Goal: Task Accomplishment & Management: Manage account settings

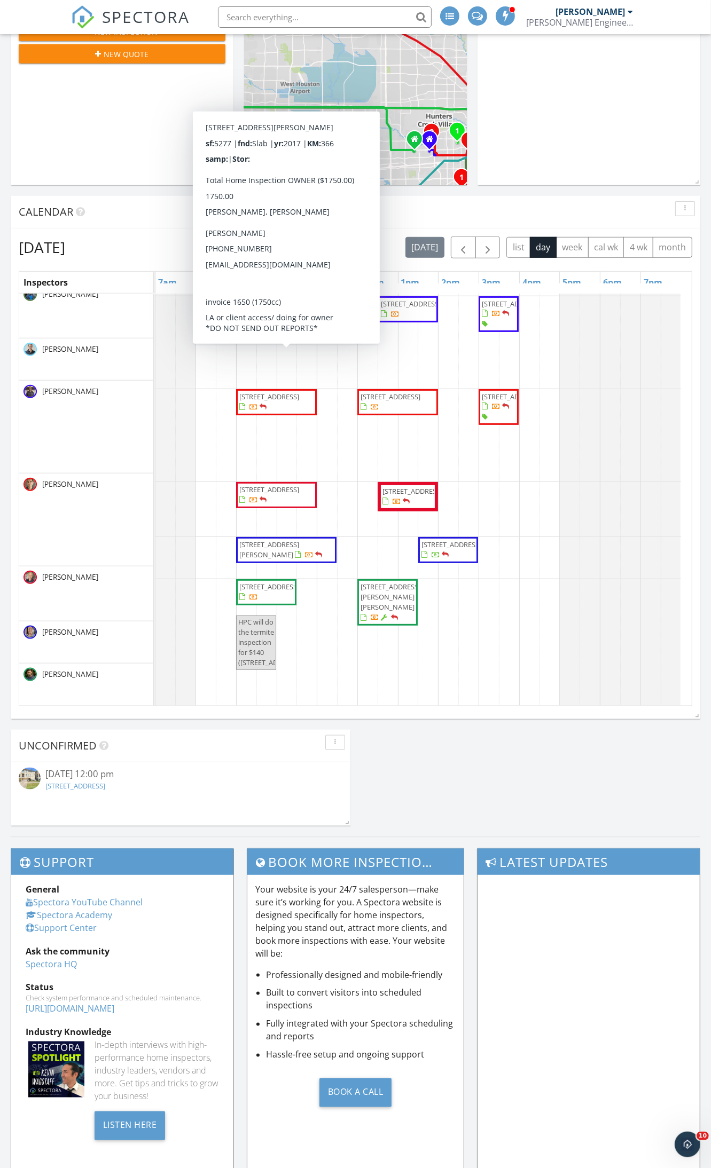
scroll to position [400, 0]
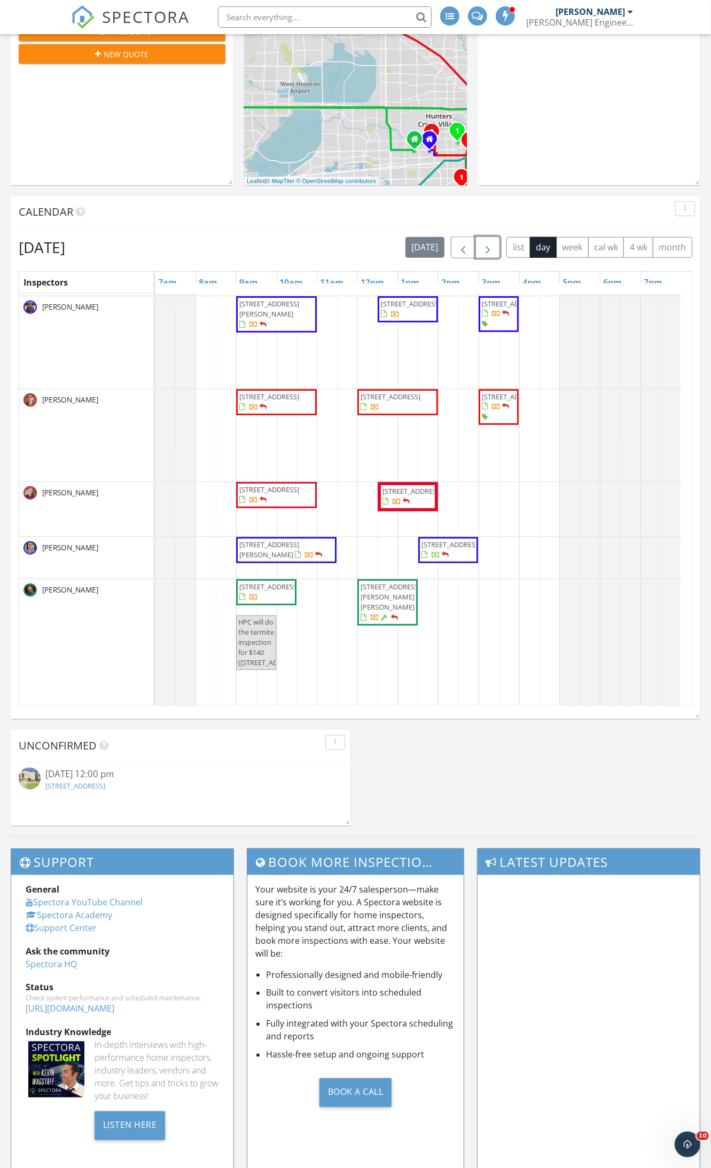
click at [489, 249] on span "button" at bounding box center [487, 247] width 13 height 13
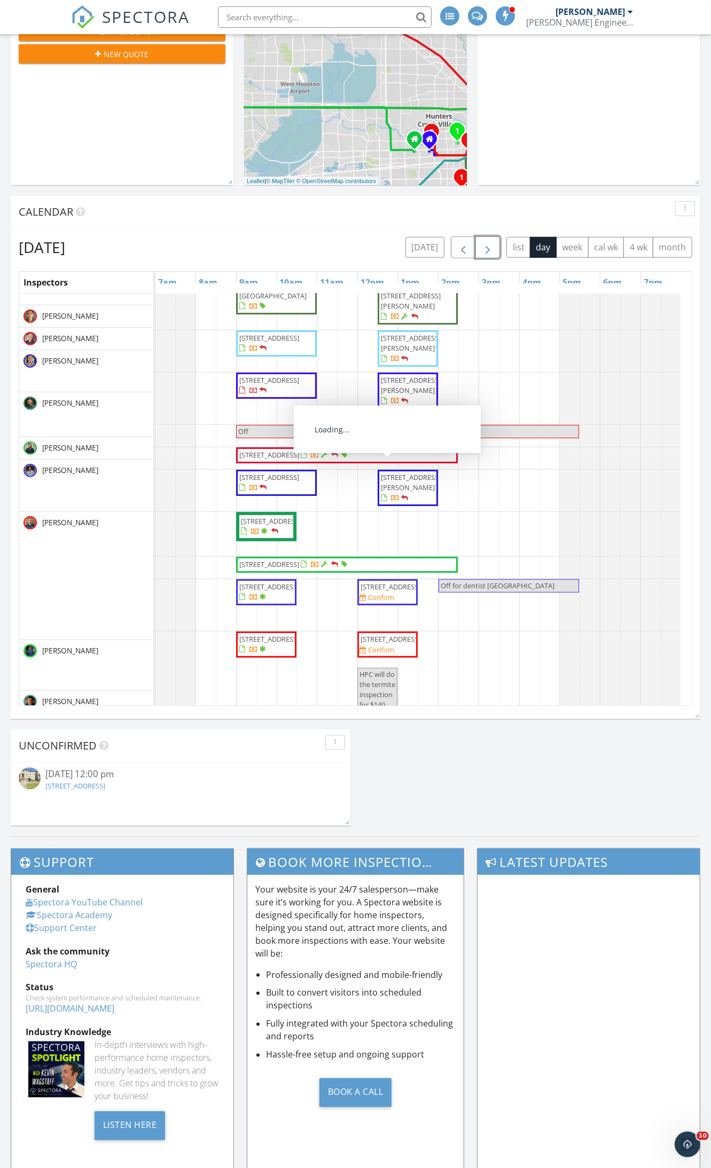
scroll to position [0, 0]
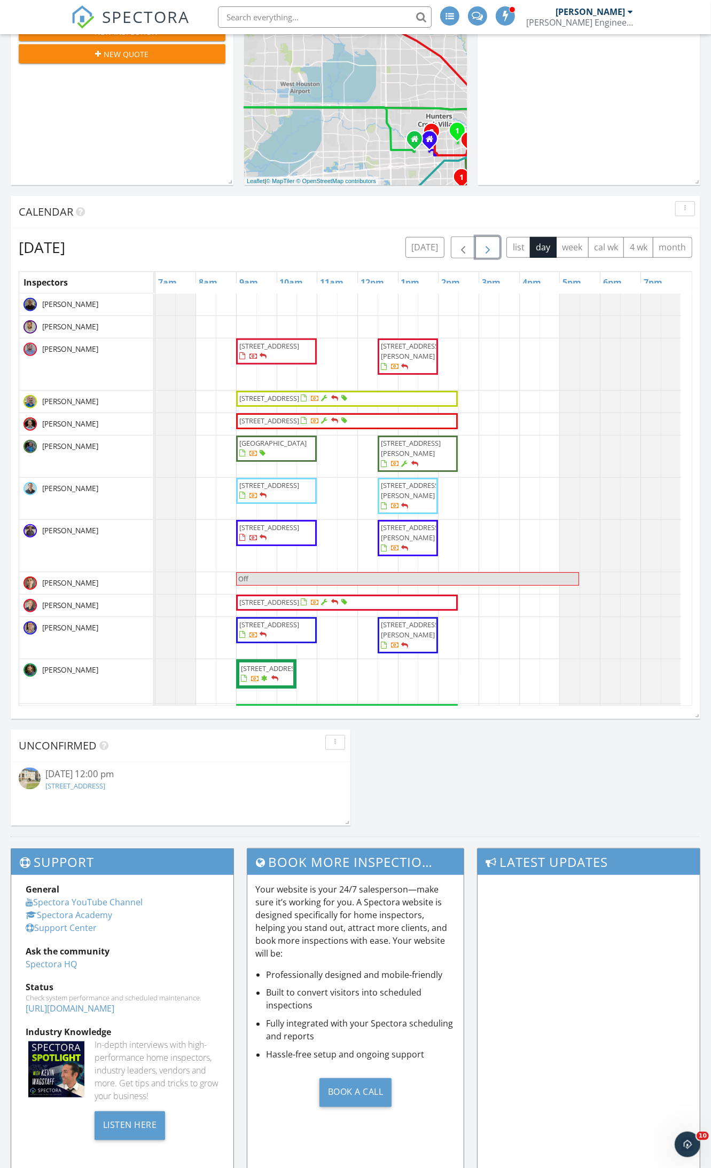
click at [486, 240] on button "button" at bounding box center [487, 248] width 25 height 22
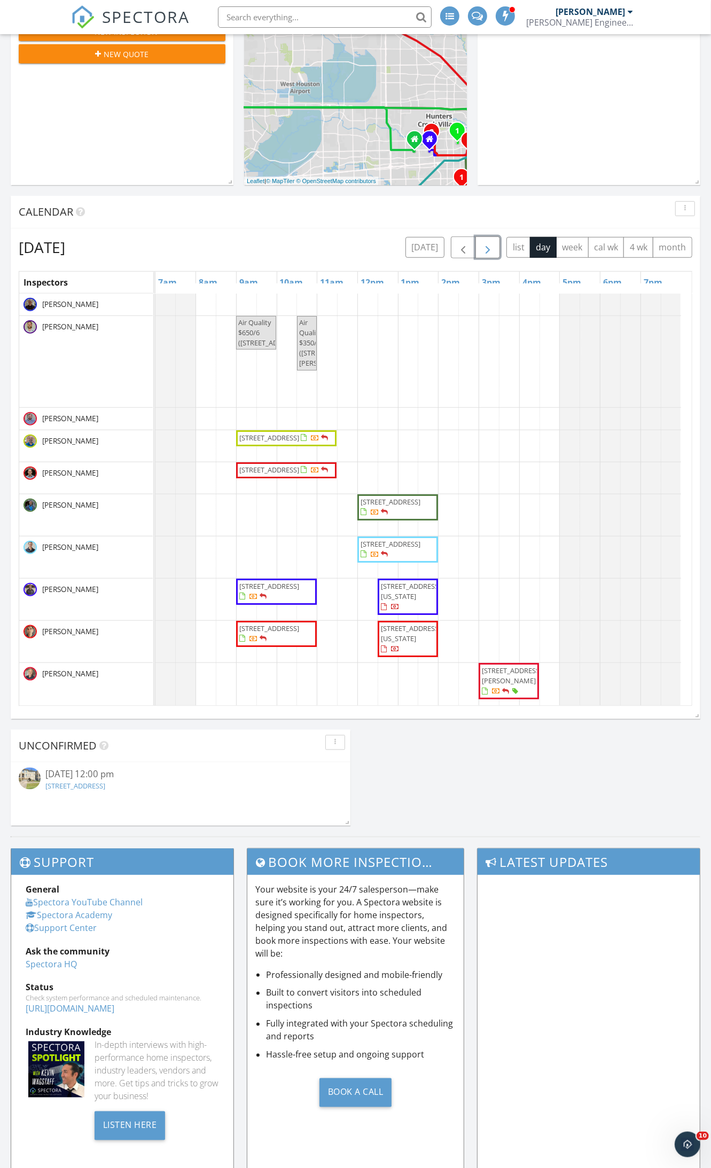
click at [486, 248] on span "button" at bounding box center [487, 247] width 13 height 13
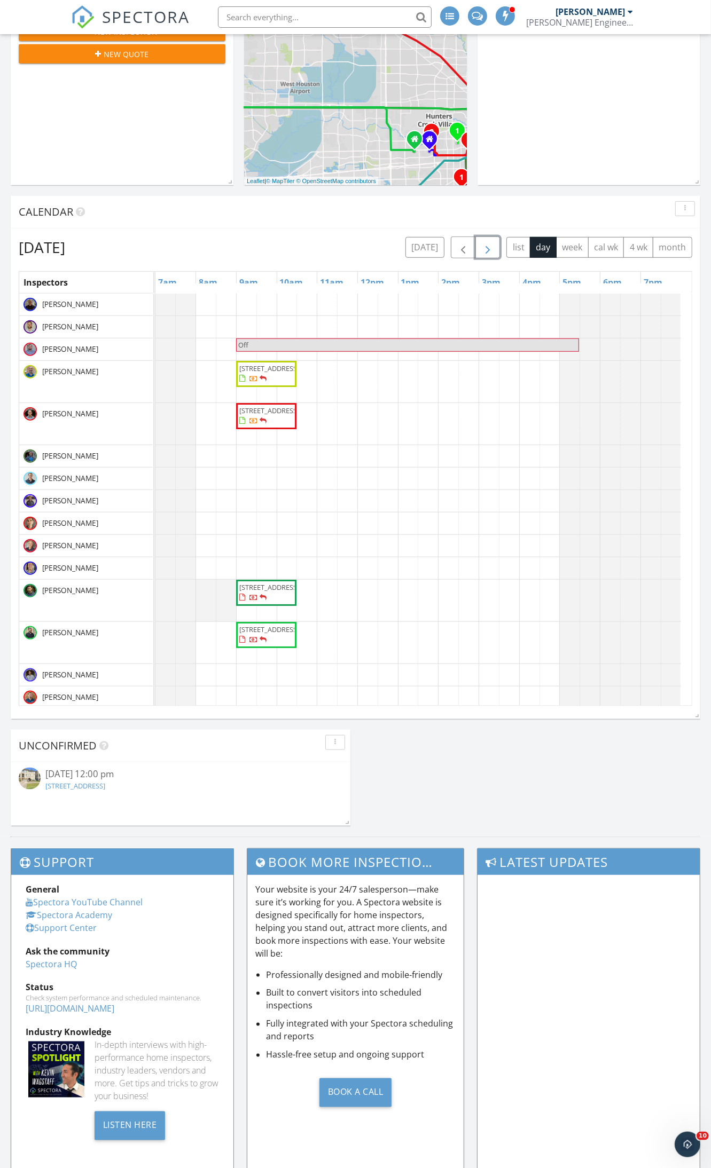
click at [486, 248] on span "button" at bounding box center [487, 247] width 13 height 13
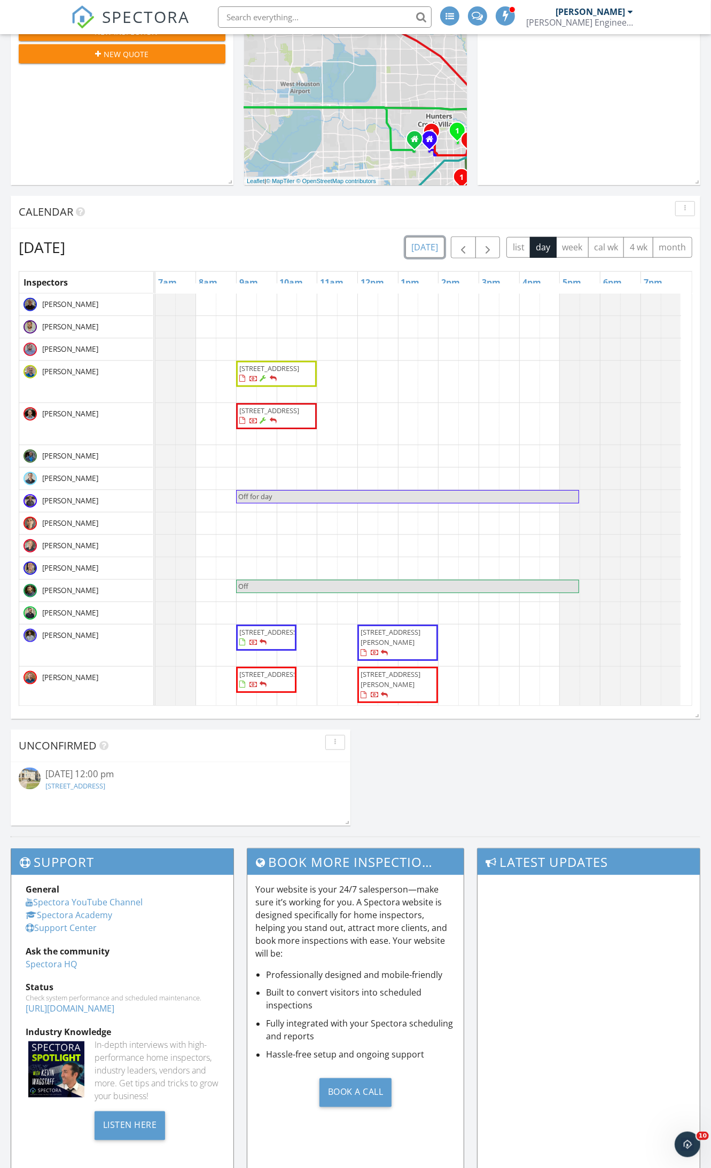
click at [424, 247] on button "[DATE]" at bounding box center [424, 247] width 39 height 21
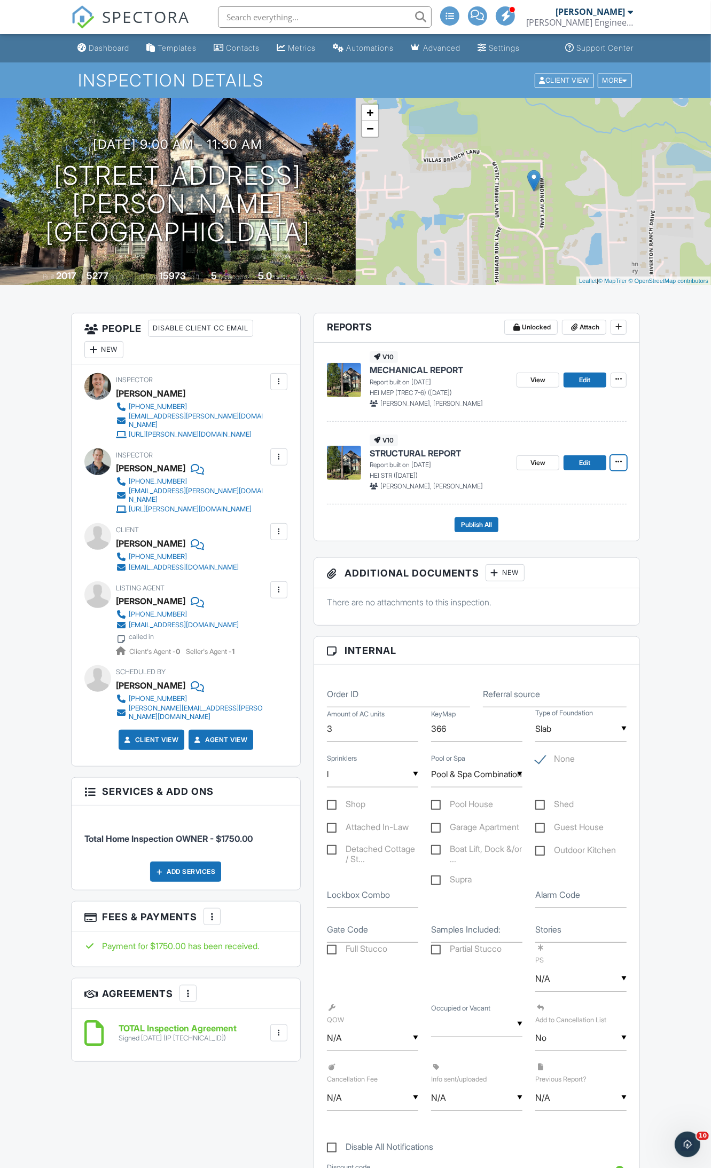
click at [620, 467] on span at bounding box center [618, 461] width 11 height 11
click at [562, 518] on input "Assign Inspectors" at bounding box center [564, 517] width 109 height 24
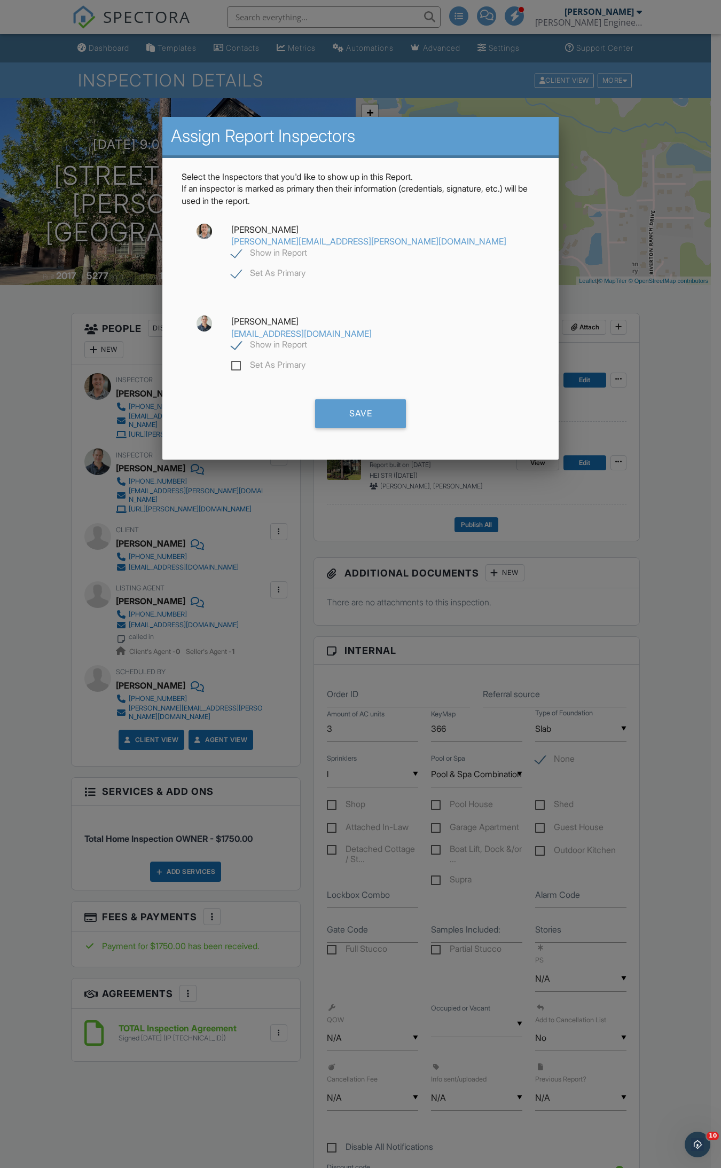
click at [307, 340] on label "Show in Report" at bounding box center [269, 346] width 76 height 13
checkbox input "false"
click at [374, 399] on div "Save" at bounding box center [360, 413] width 91 height 29
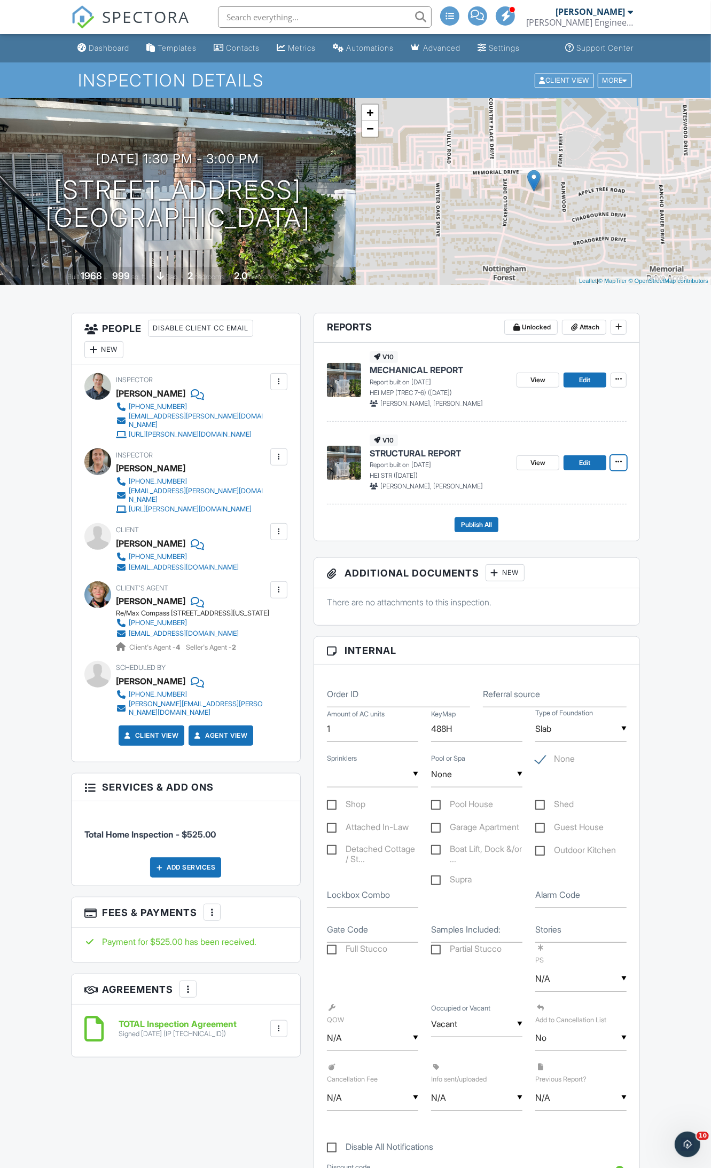
click at [619, 463] on icon at bounding box center [618, 461] width 6 height 7
click at [572, 519] on input "Assign Inspectors" at bounding box center [564, 517] width 109 height 24
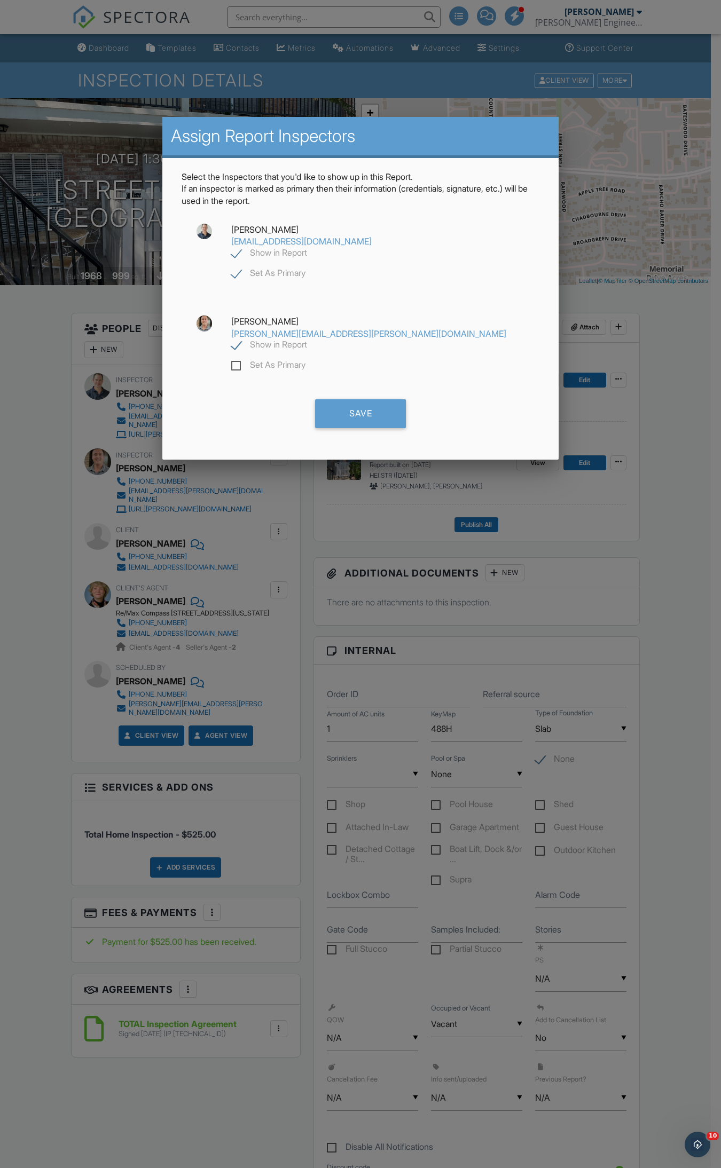
click at [307, 248] on label "Show in Report" at bounding box center [269, 254] width 76 height 13
checkbox input "false"
checkbox input "true"
click at [361, 399] on div "Save" at bounding box center [360, 413] width 91 height 29
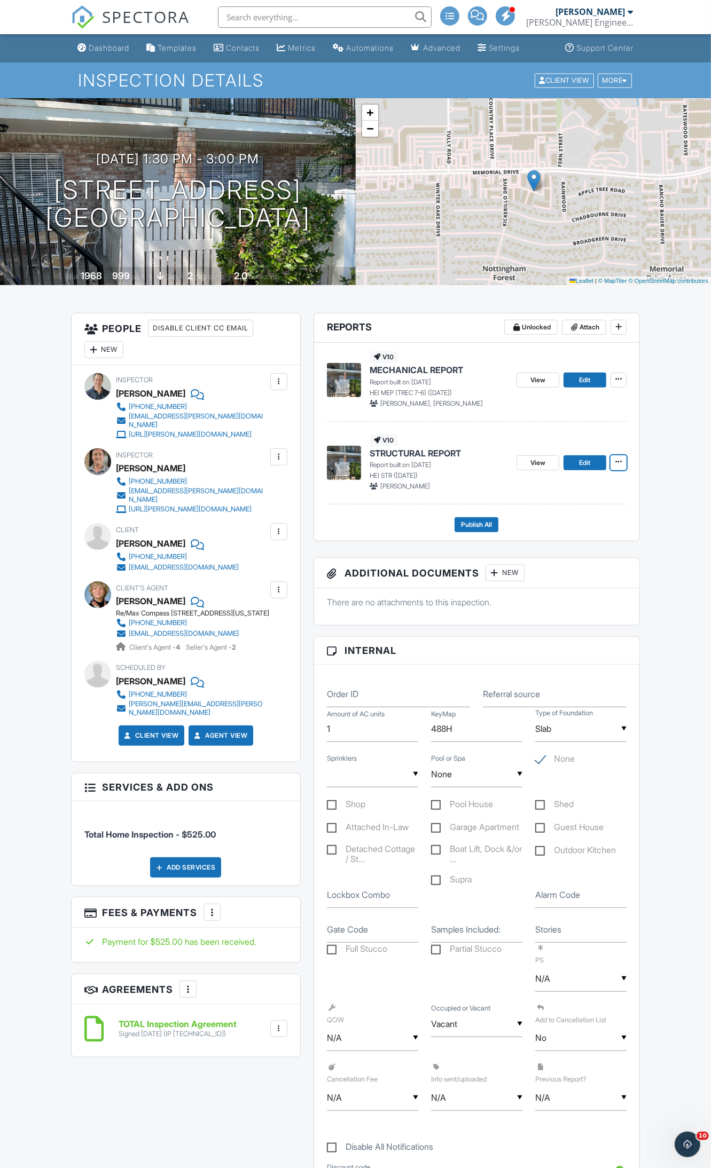
click at [615, 463] on icon at bounding box center [618, 461] width 6 height 7
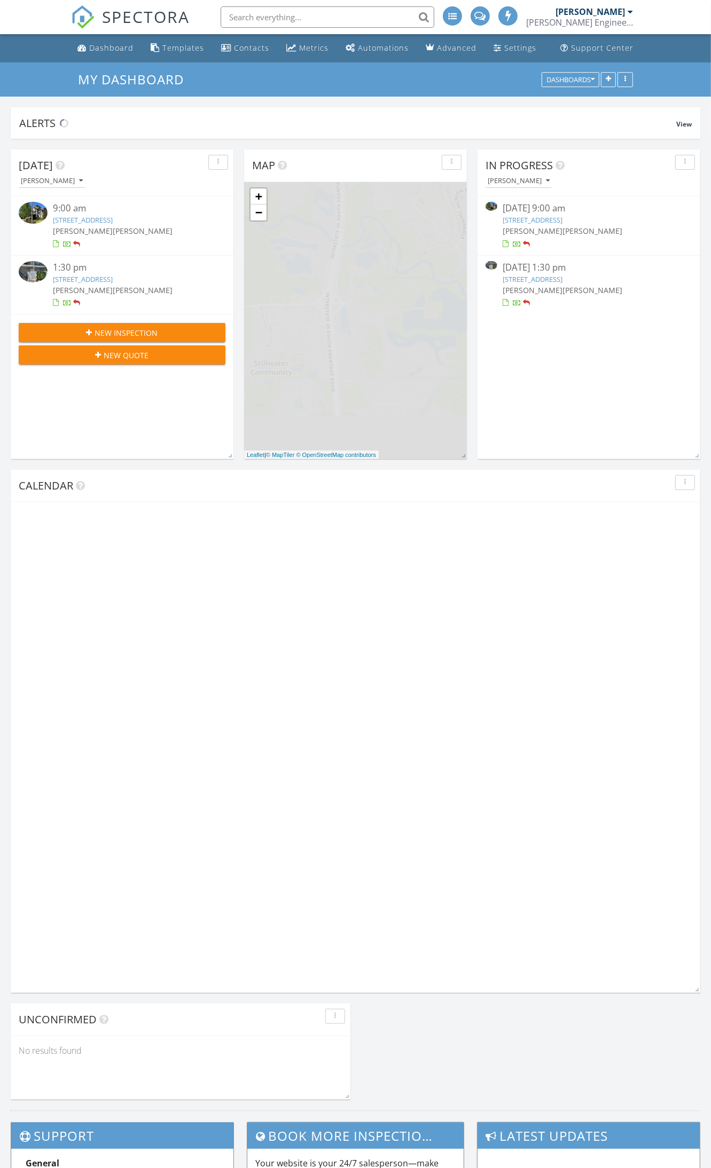
scroll to position [5, 5]
